Goal: Find specific page/section

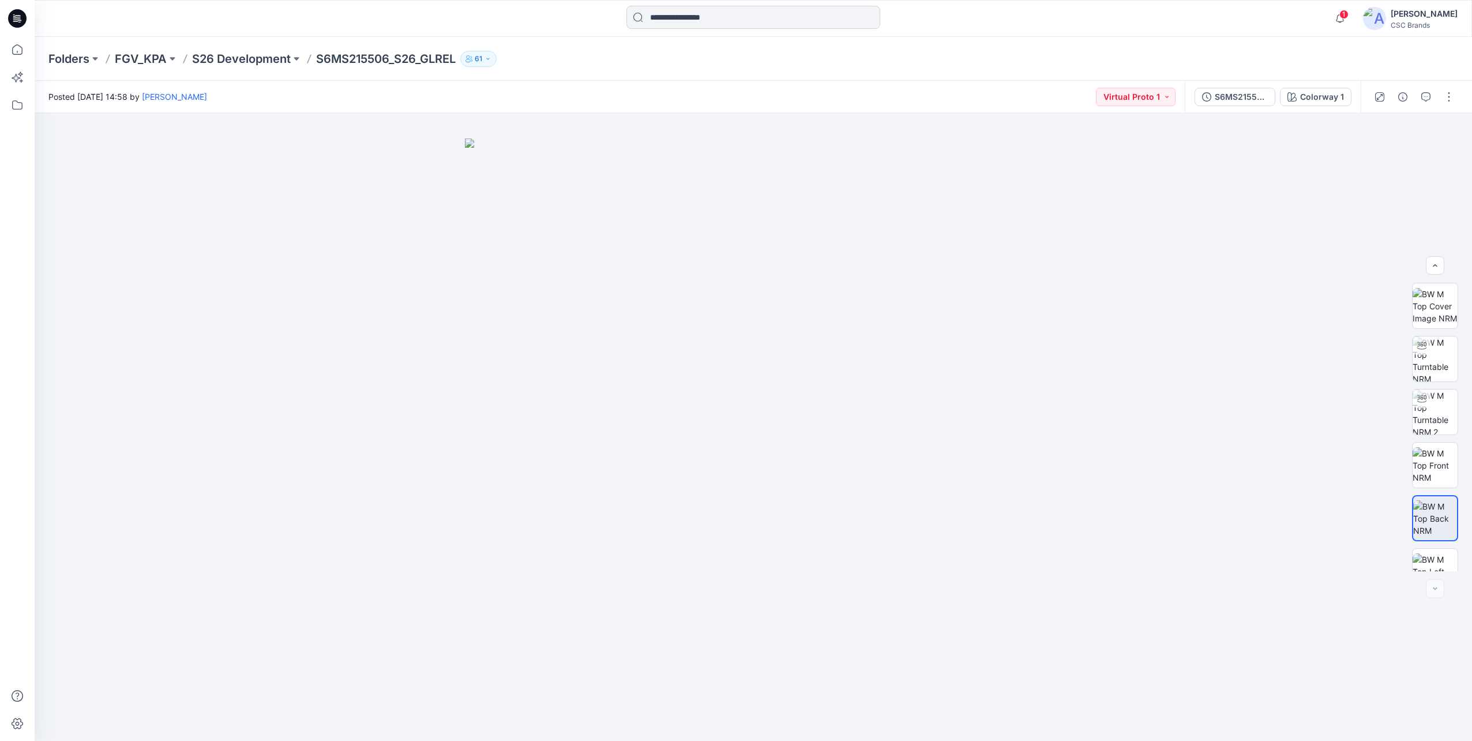
scroll to position [182, 0]
click at [719, 16] on input at bounding box center [753, 17] width 254 height 23
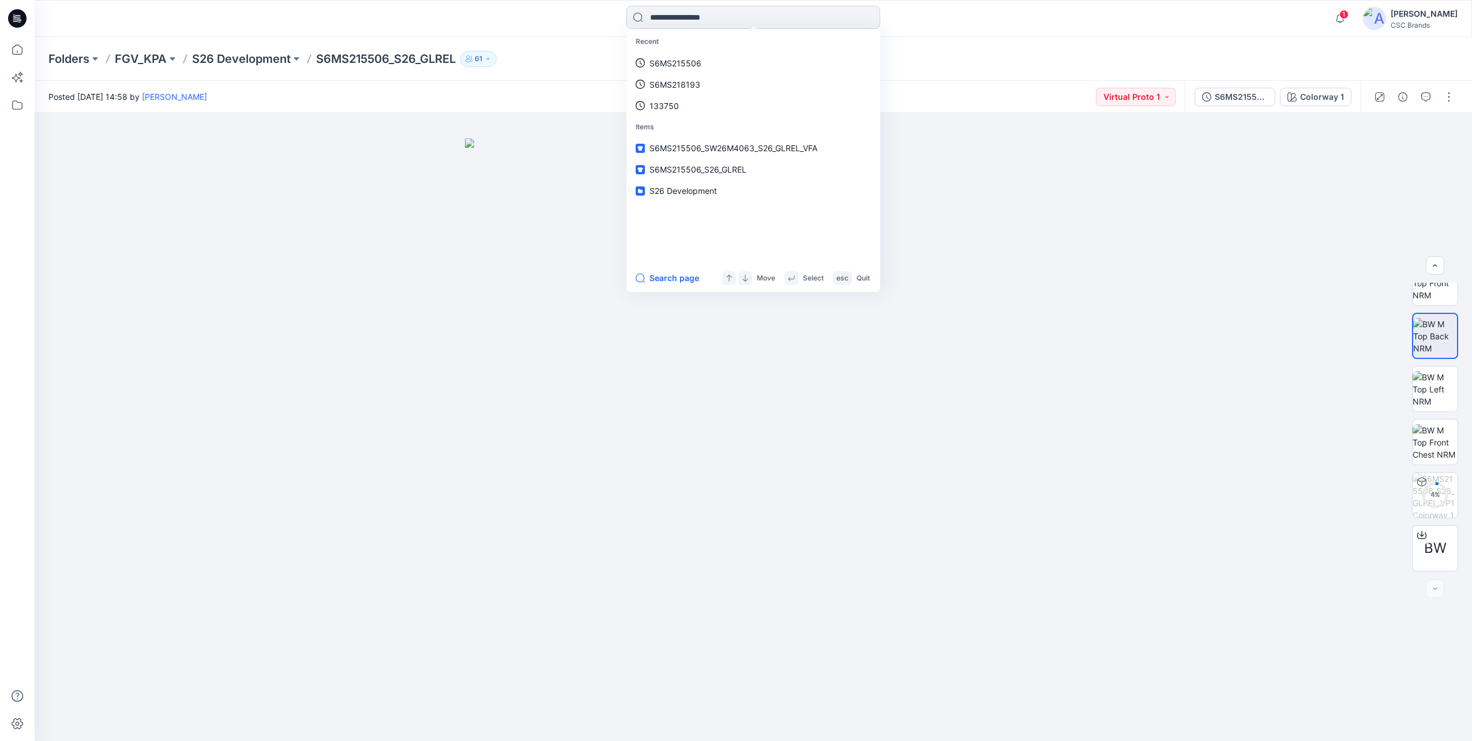
paste input "**********"
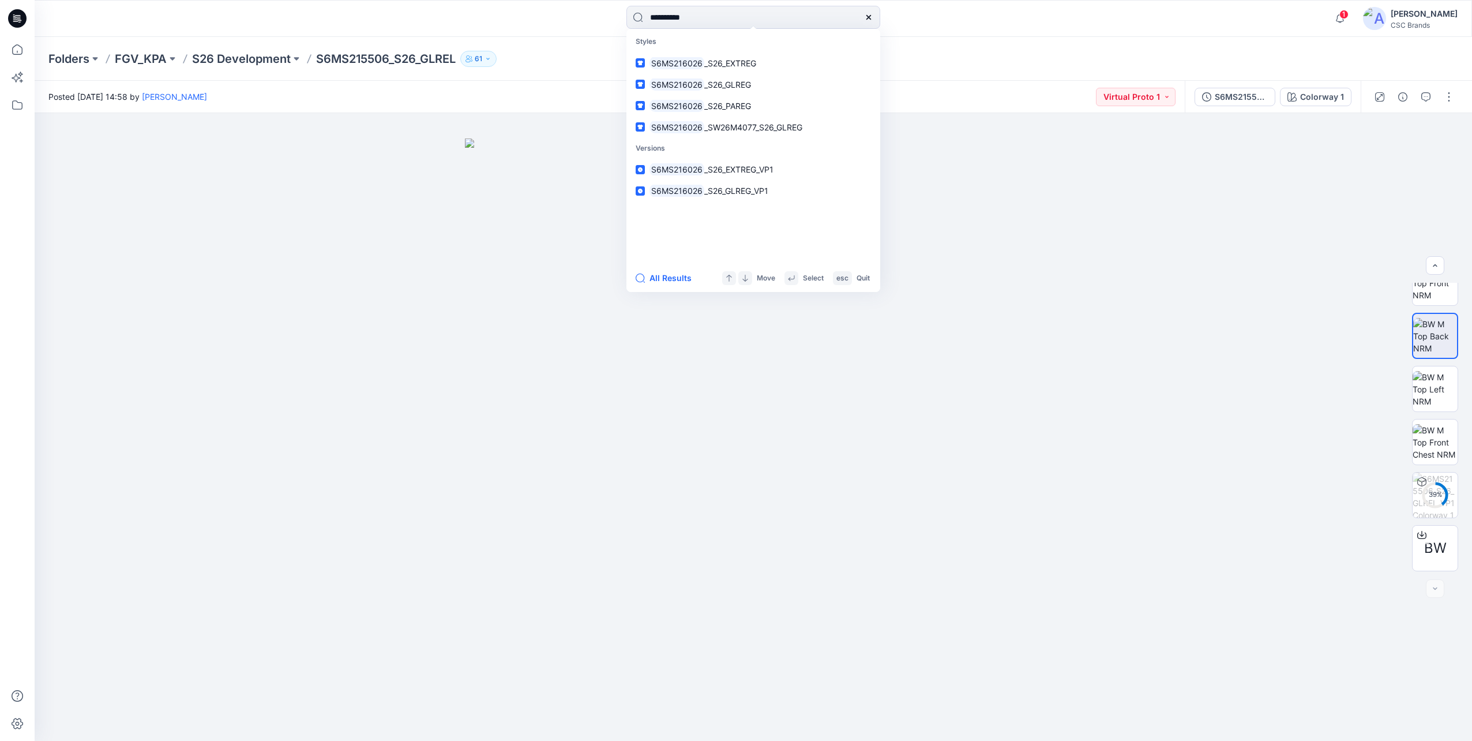
type input "**********"
click at [715, 127] on span "_SW26M4077_S26_GLREG" at bounding box center [753, 127] width 98 height 10
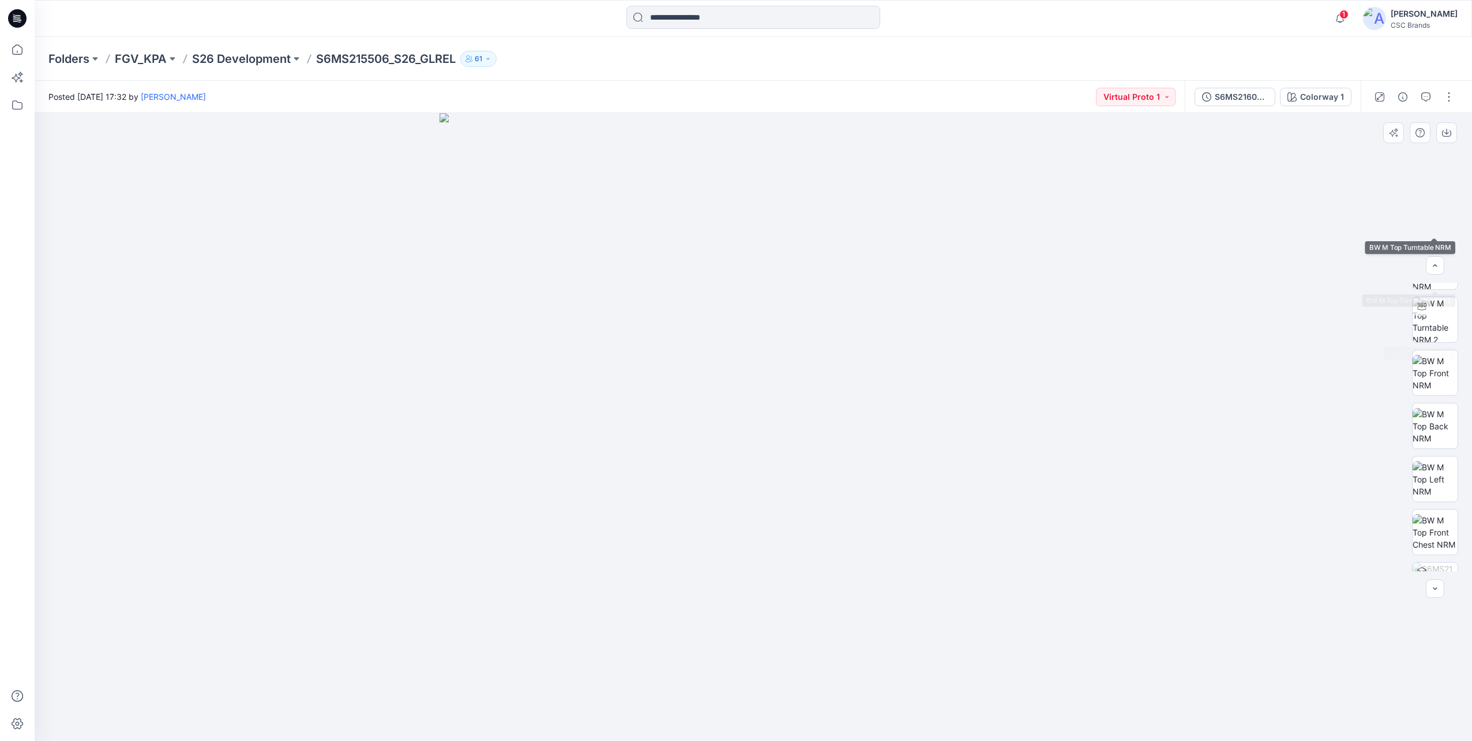
scroll to position [182, 0]
click at [1430, 504] on circle at bounding box center [1434, 494] width 23 height 23
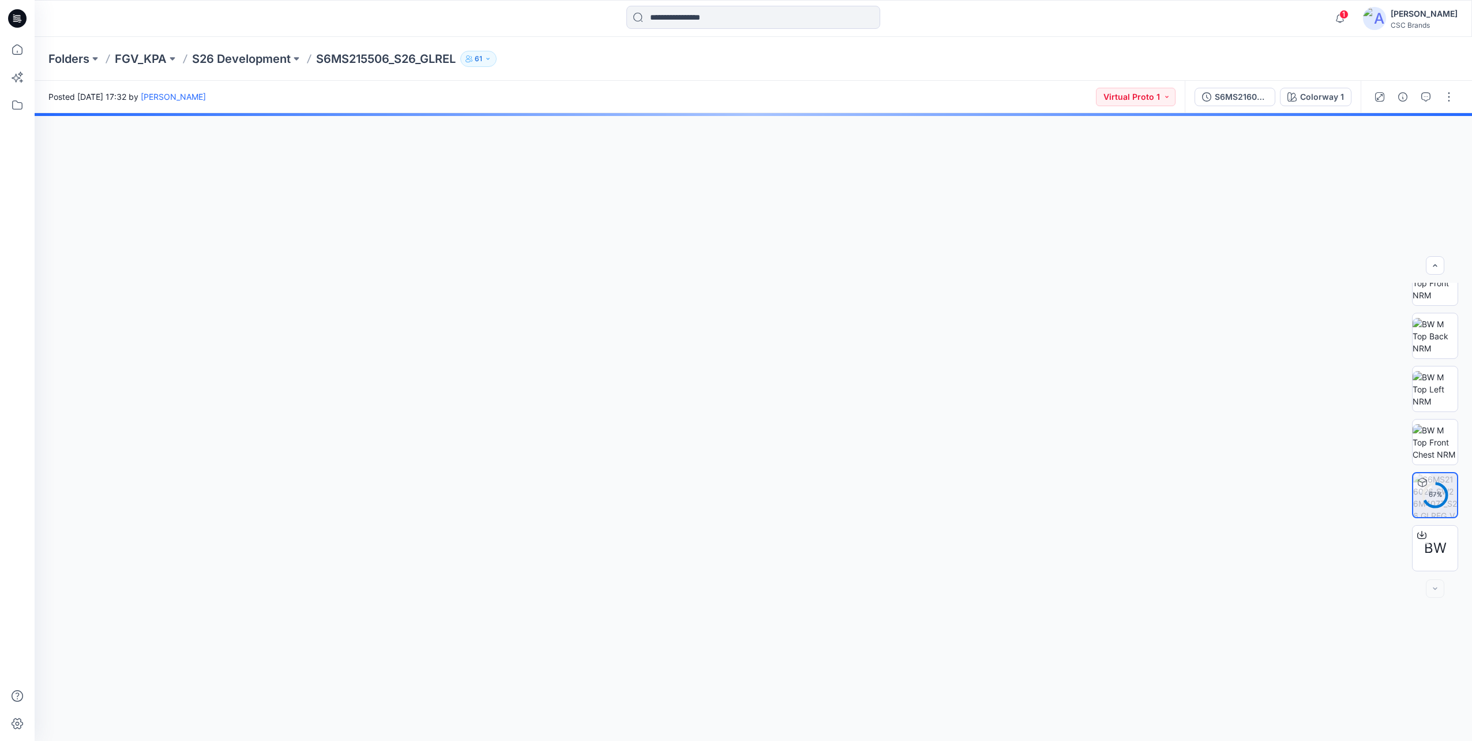
click at [422, 59] on p "S6MS215506_S26_GLREL" at bounding box center [386, 59] width 140 height 16
click at [336, 57] on p "S6MS215506_S26_GLREL" at bounding box center [386, 59] width 140 height 16
click at [702, 11] on input at bounding box center [753, 17] width 254 height 23
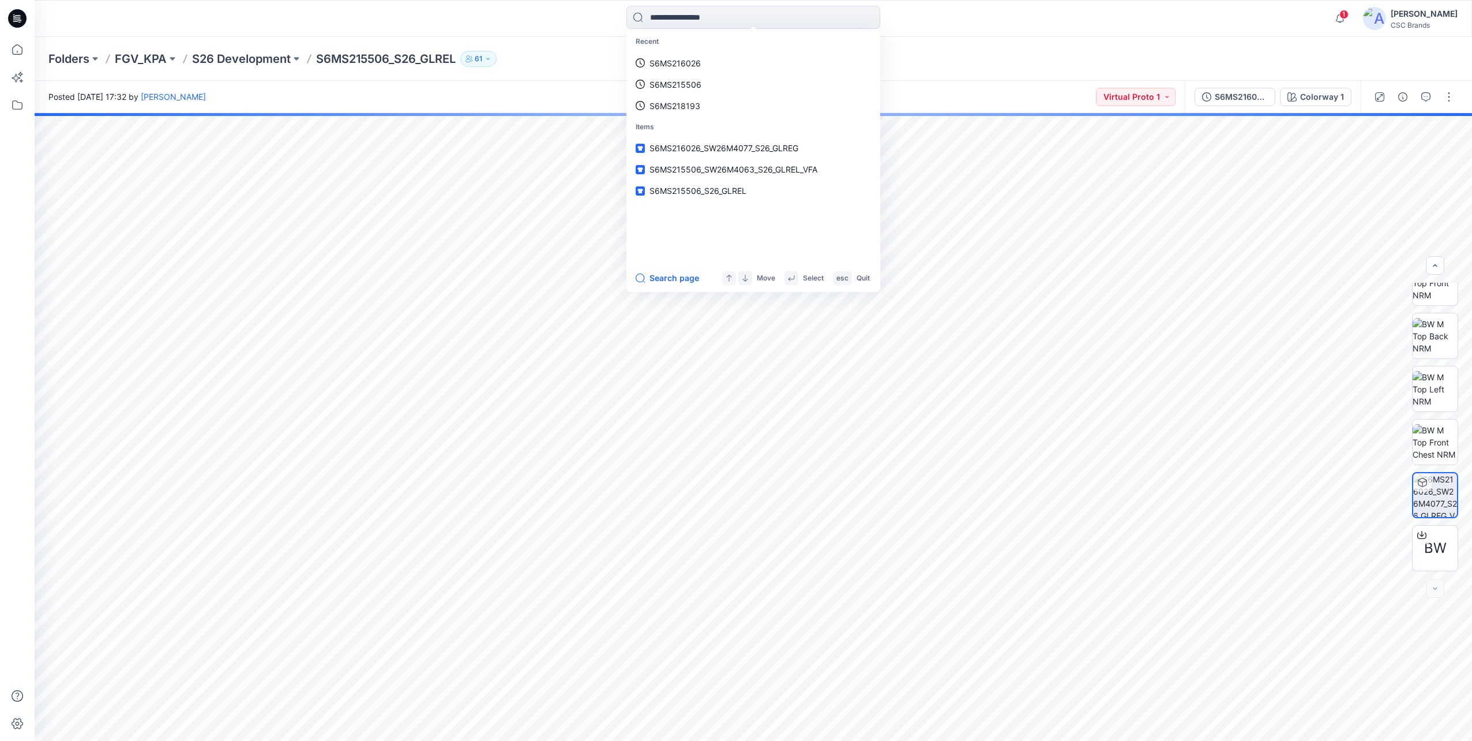
click at [948, 62] on div "Folders FGV_KPA S26 Development S6MS215506_S26_GLREL 61" at bounding box center [708, 59] width 1320 height 16
click at [766, 25] on input at bounding box center [753, 17] width 254 height 23
click at [742, 150] on span "S6MS216026_SW26M4077_S26_GLREG" at bounding box center [723, 148] width 149 height 10
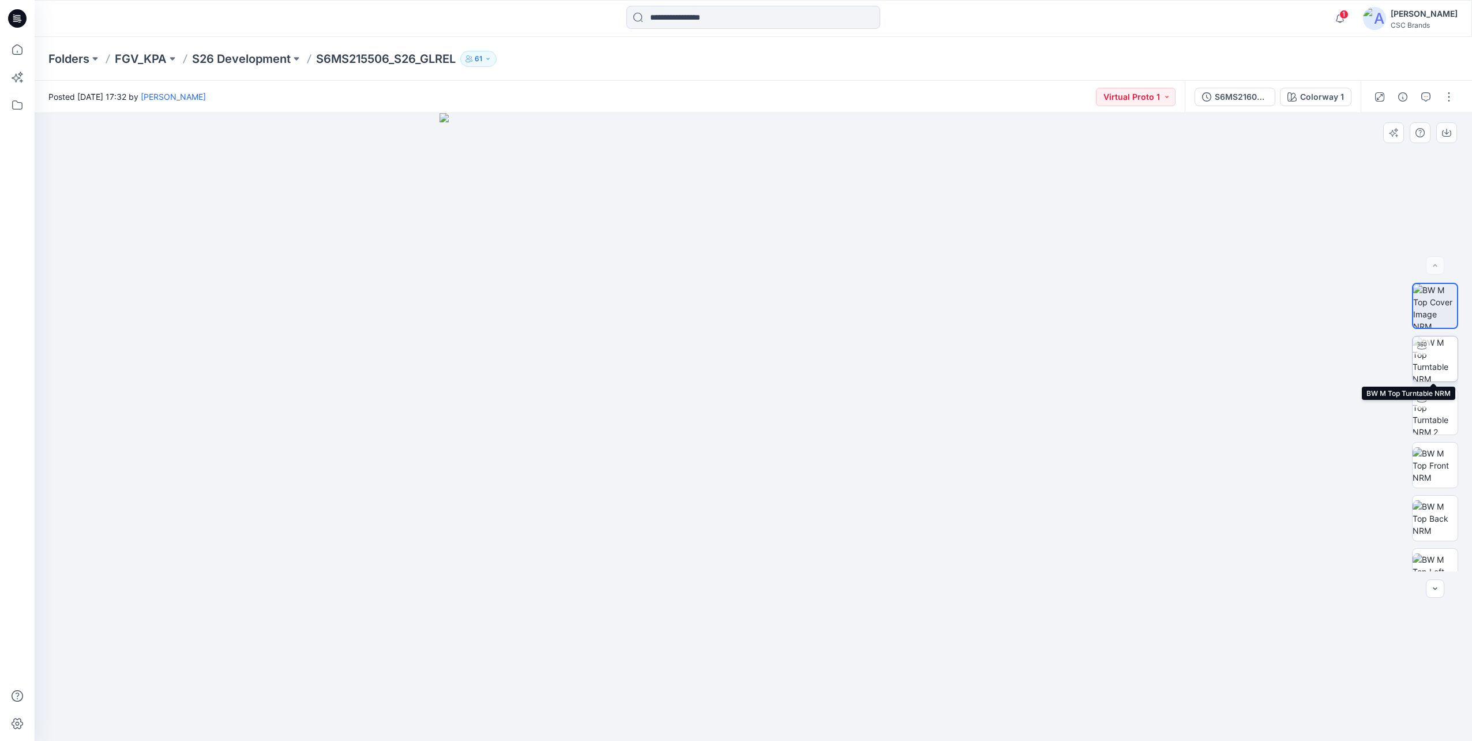
click at [1445, 355] on img at bounding box center [1434, 358] width 45 height 45
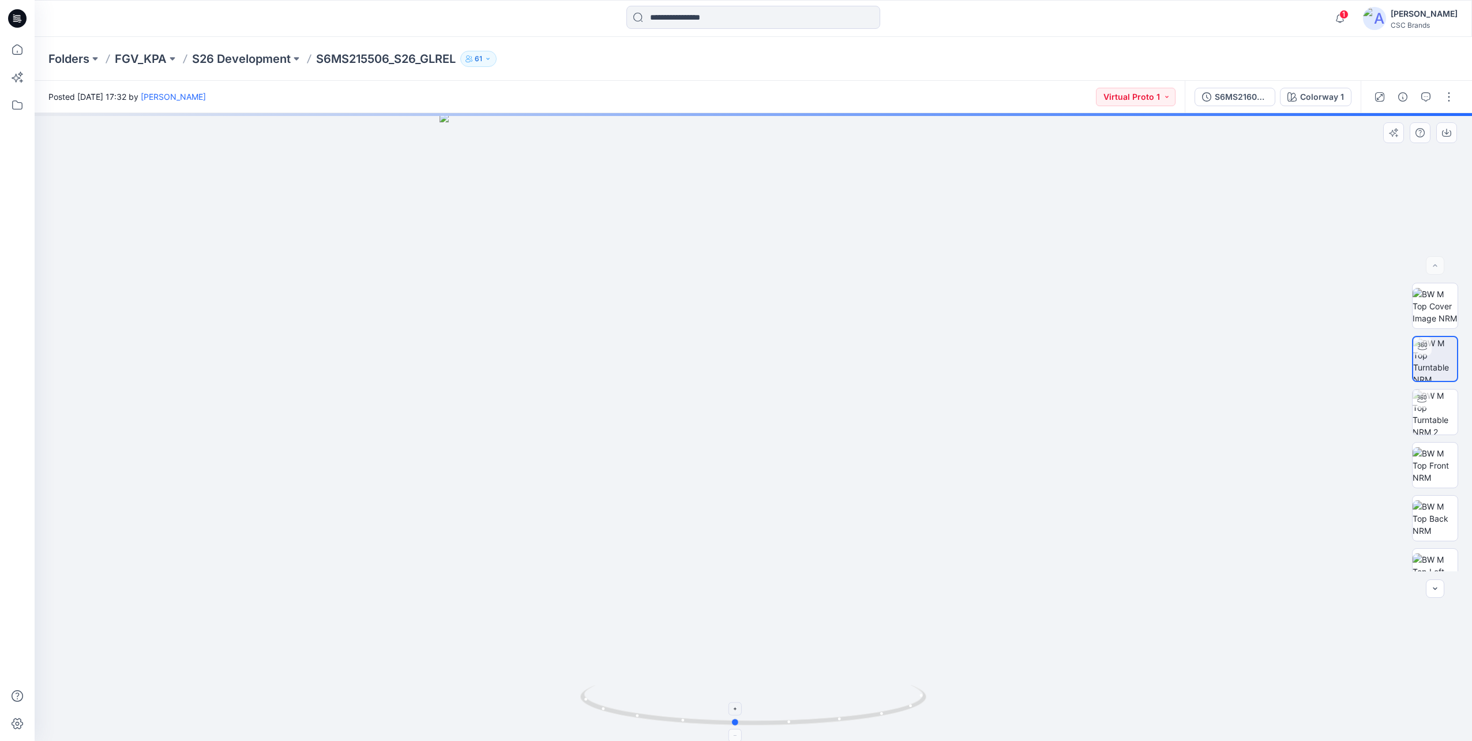
drag, startPoint x: 841, startPoint y: 720, endPoint x: 803, endPoint y: 720, distance: 38.1
click at [803, 720] on icon at bounding box center [754, 706] width 349 height 43
